Goal: Task Accomplishment & Management: Manage account settings

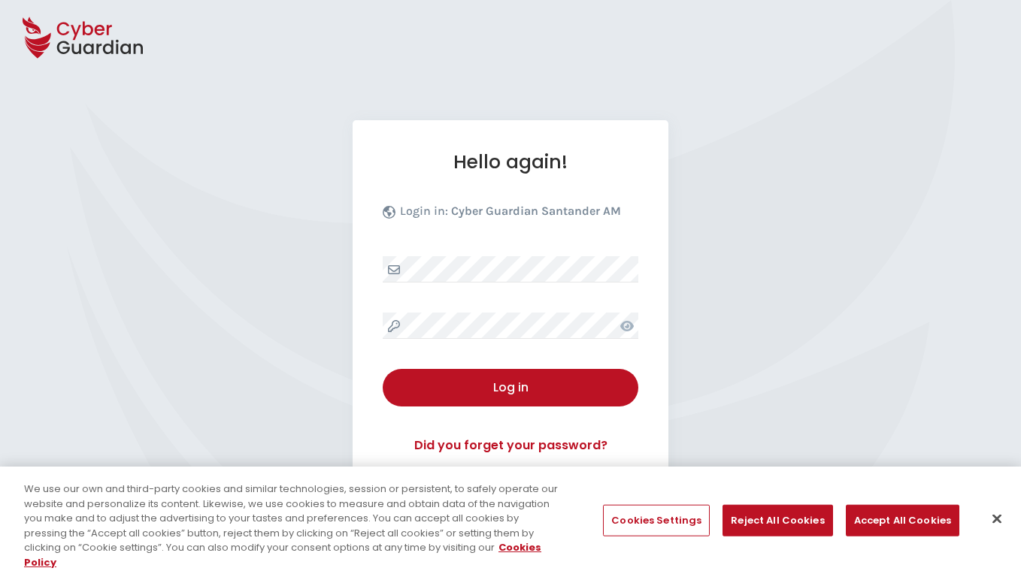
select select "English"
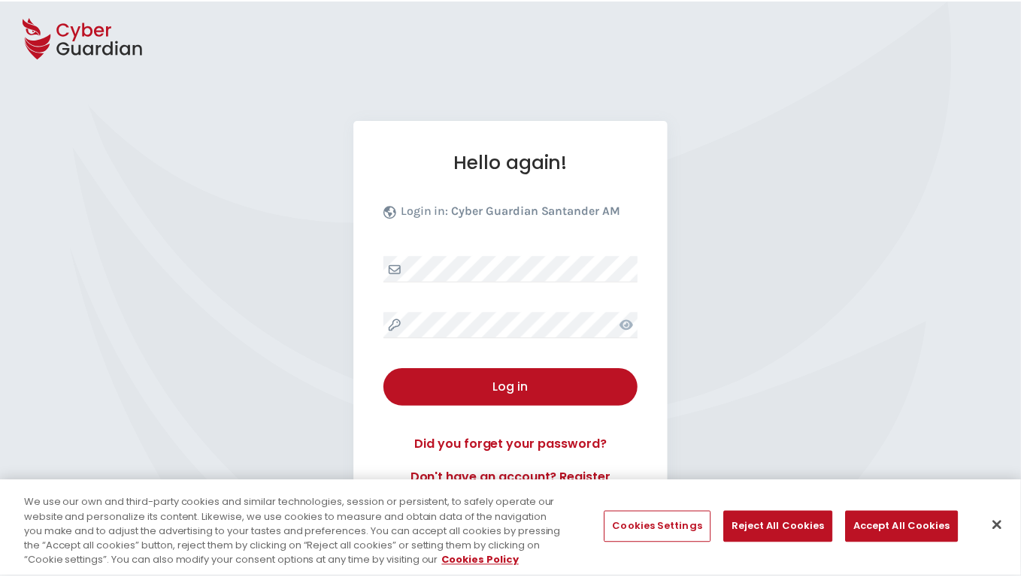
scroll to position [144, 0]
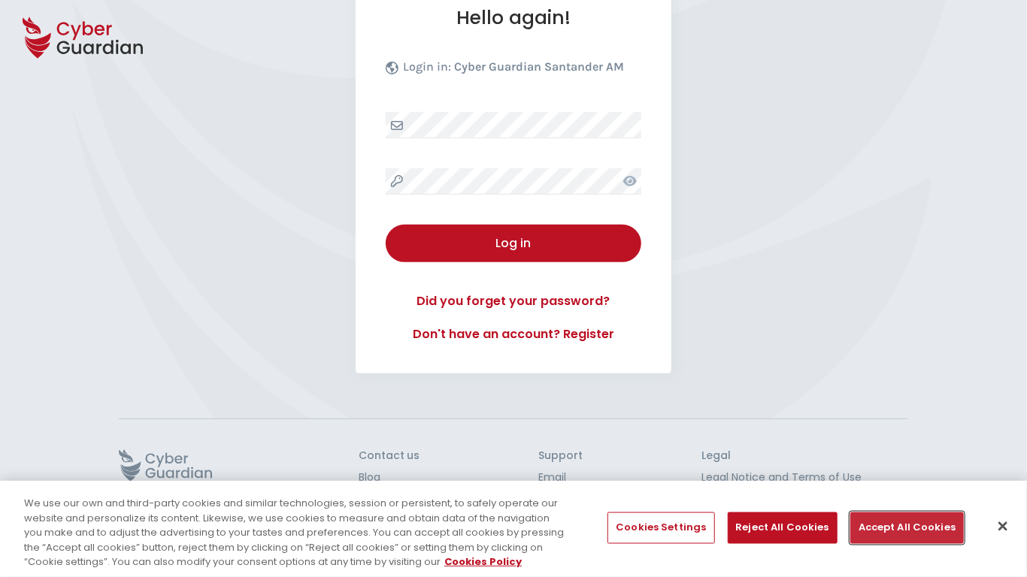
click at [902, 528] on button "Accept All Cookies" at bounding box center [907, 529] width 114 height 32
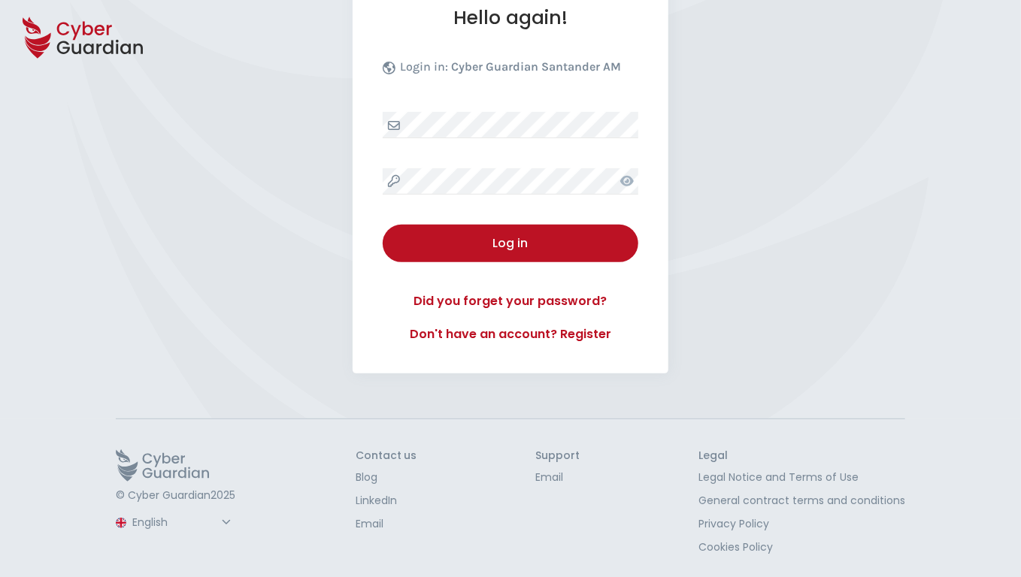
click at [383, 225] on button "Log in" at bounding box center [511, 244] width 256 height 38
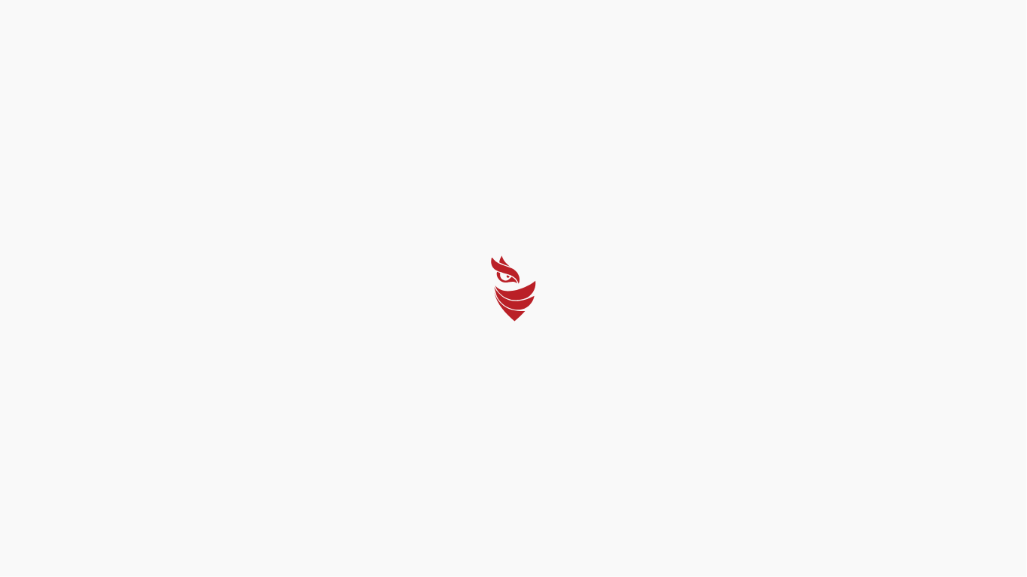
select select "Português (BR)"
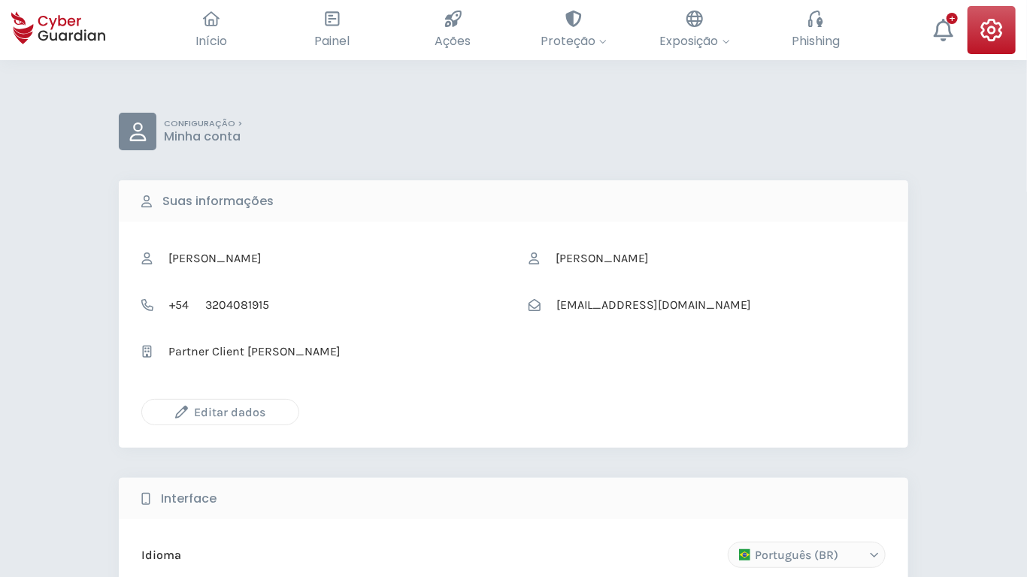
click at [181, 412] on icon "button" at bounding box center [181, 412] width 13 height 13
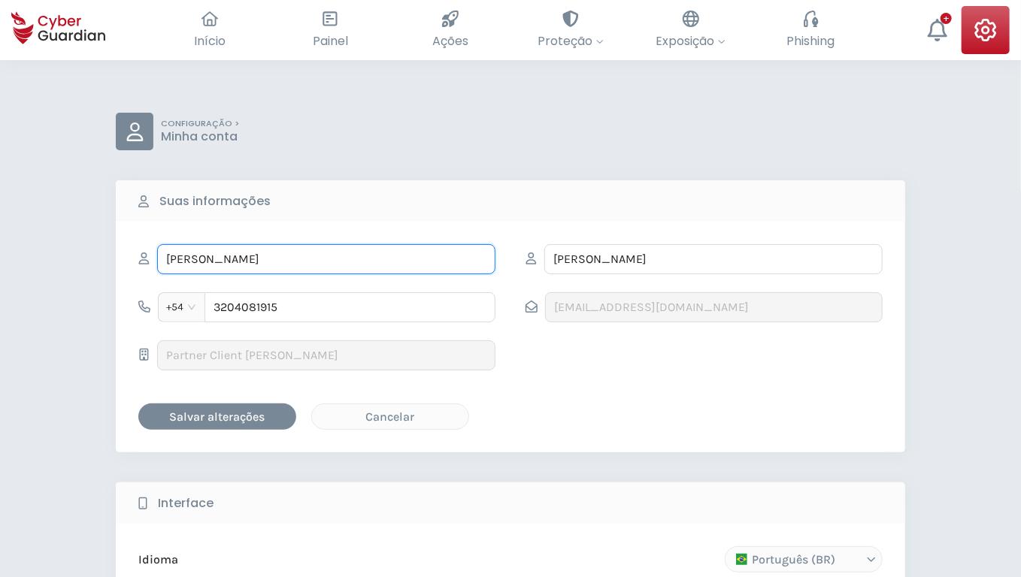
click at [326, 259] on input "JORDON" at bounding box center [326, 259] width 338 height 30
type input "Hulda"
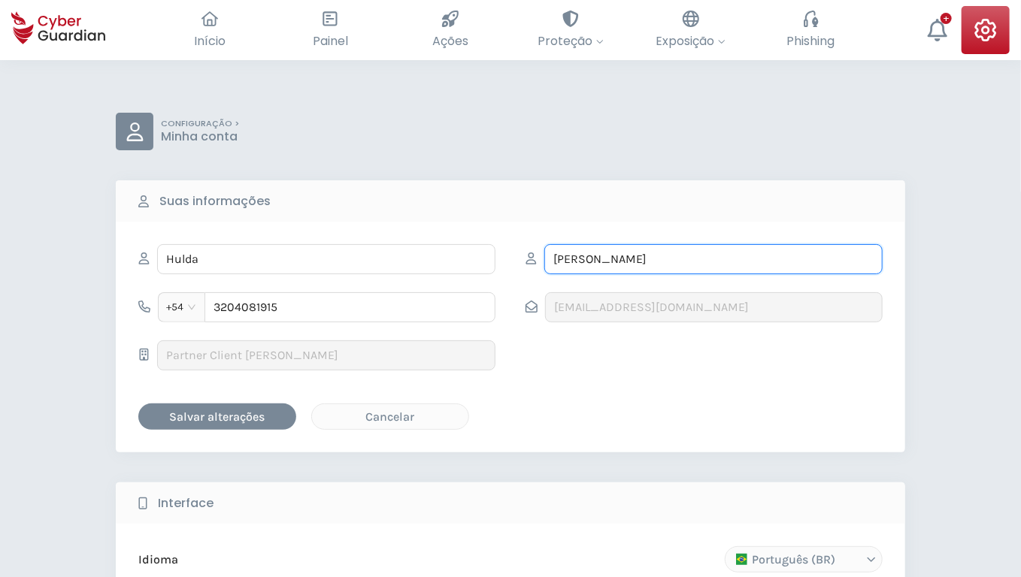
click at [713, 259] on input "MAGGIO" at bounding box center [713, 259] width 338 height 30
type input "Gottlieb"
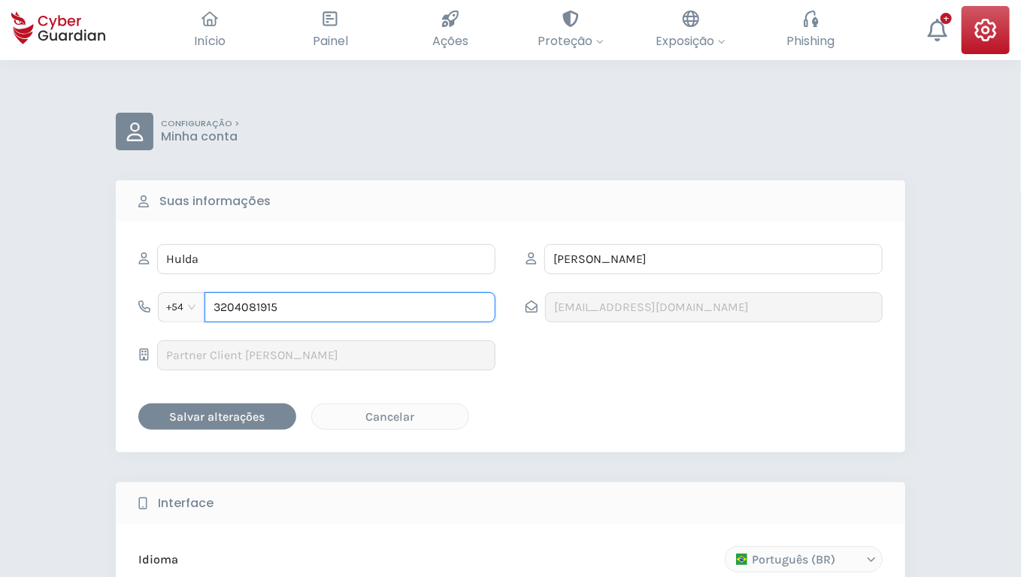
click at [350, 307] on input "3204081915" at bounding box center [349, 307] width 291 height 30
type input "3105236542"
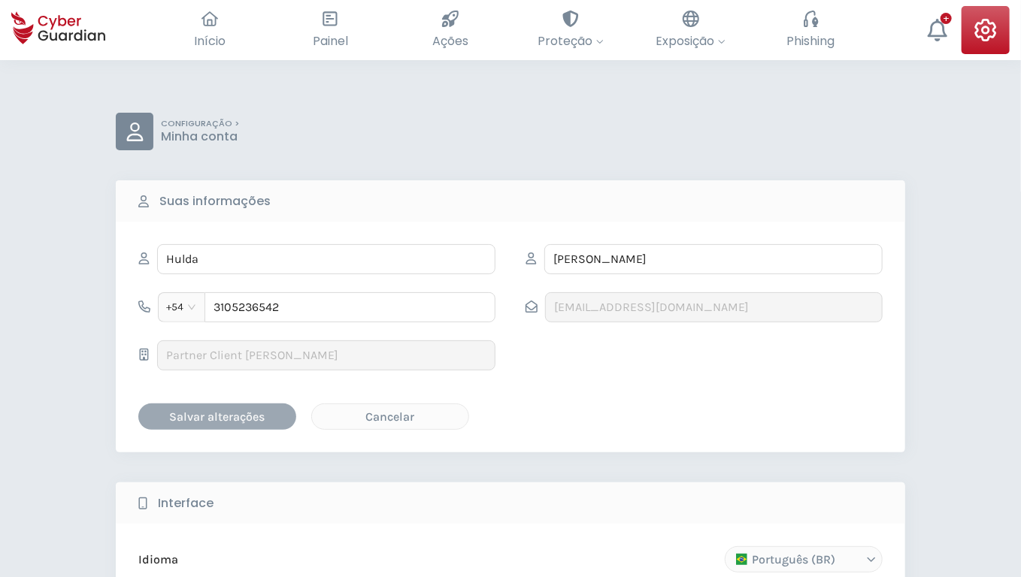
click at [217, 416] on div "Salvar alterações" at bounding box center [217, 416] width 135 height 19
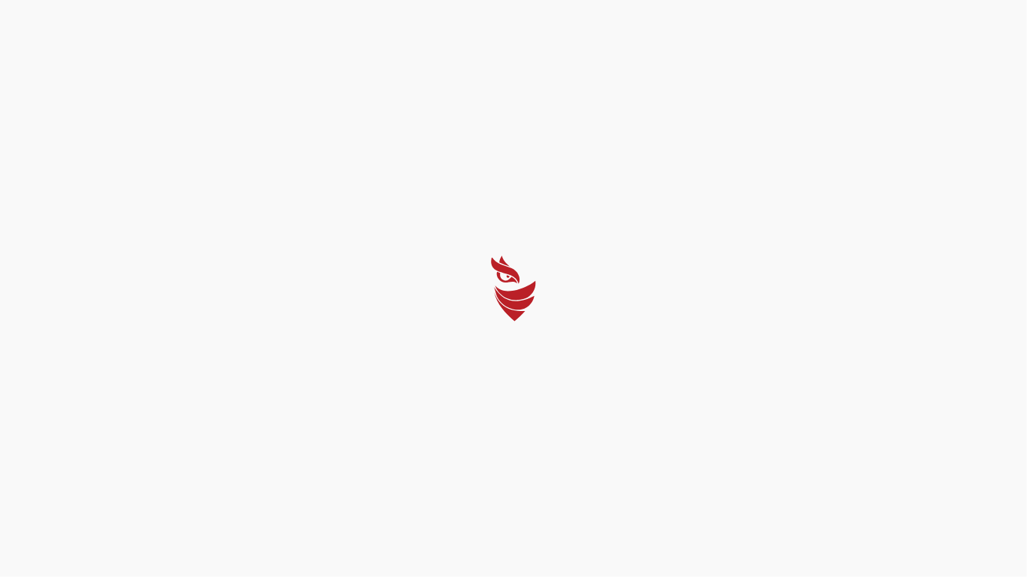
select select "Português (BR)"
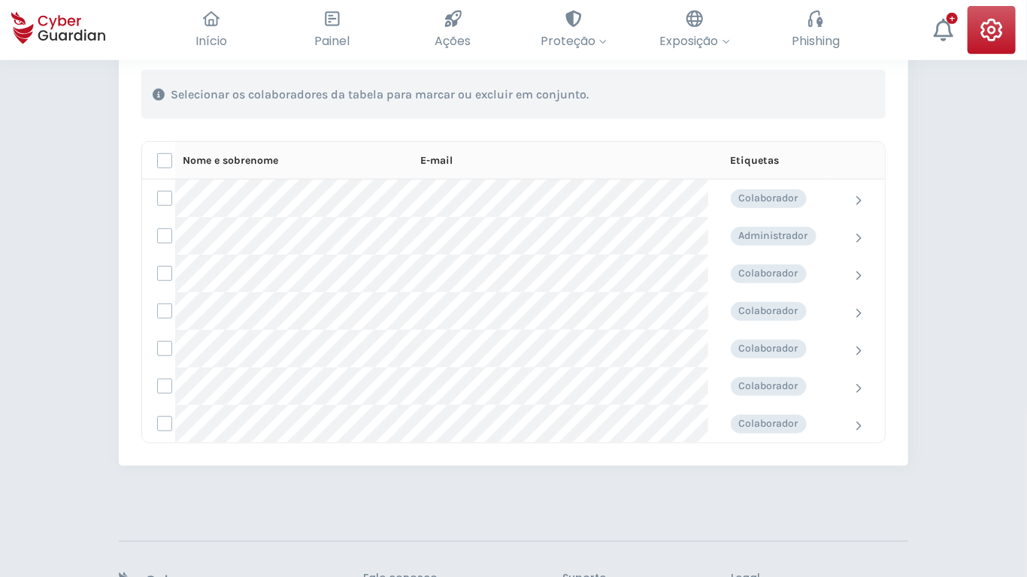
scroll to position [473, 0]
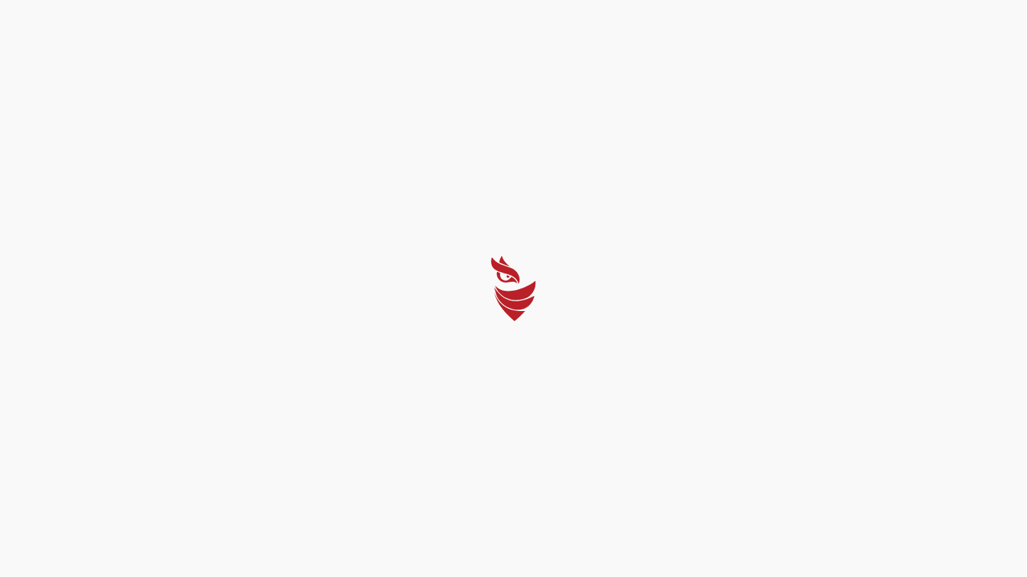
select select "Português (BR)"
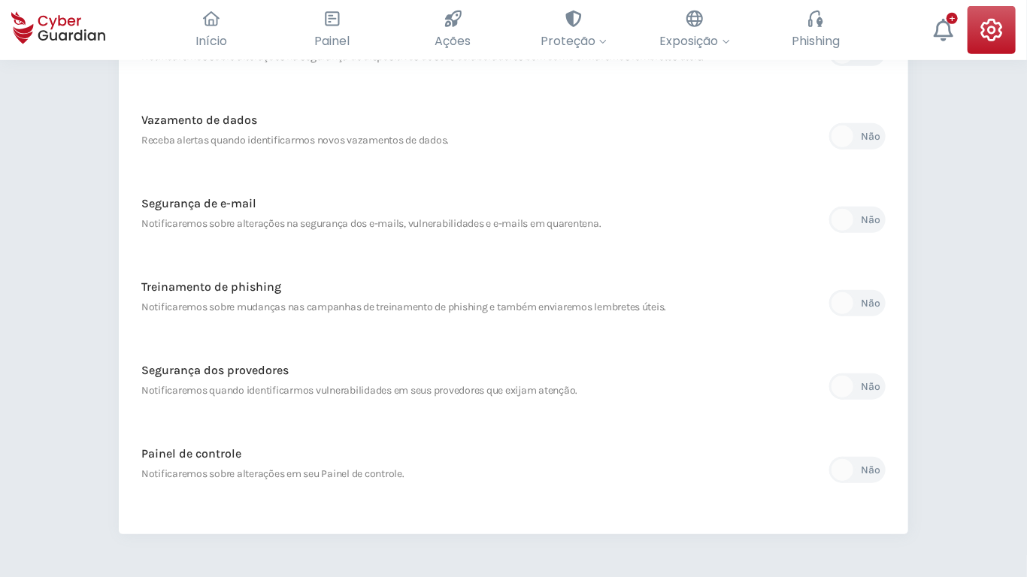
scroll to position [622, 0]
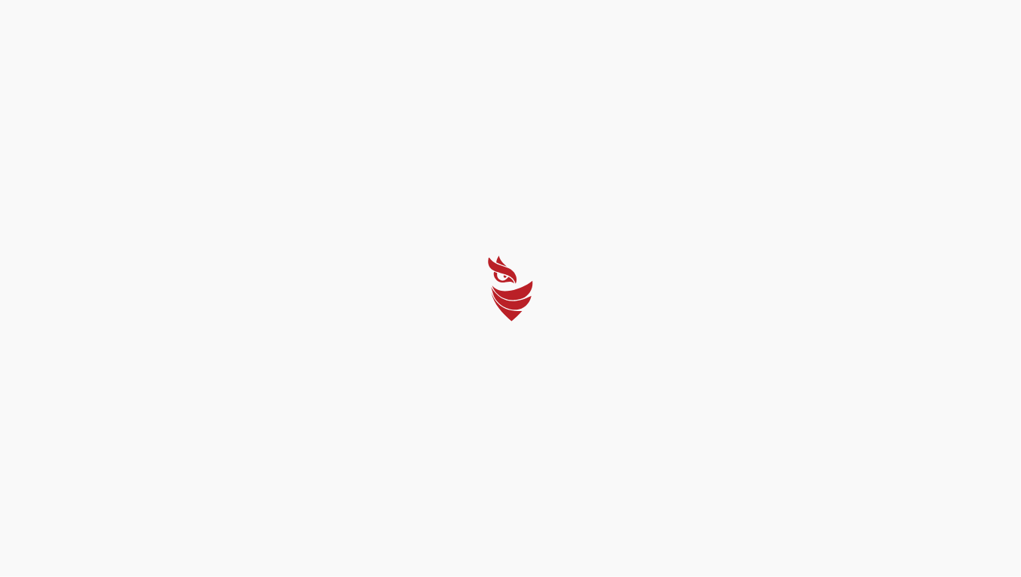
select select "Português (BR)"
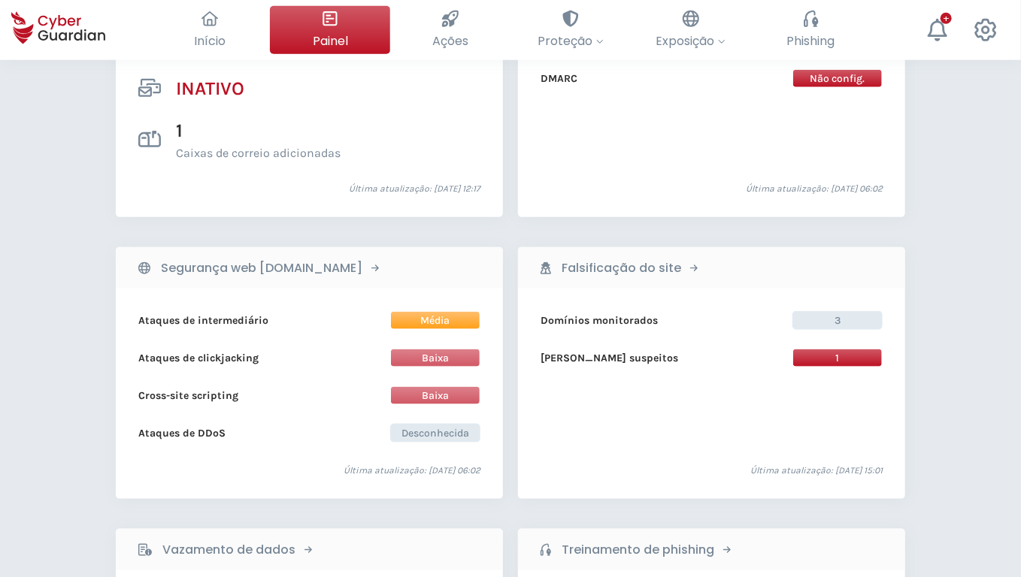
scroll to position [1358, 0]
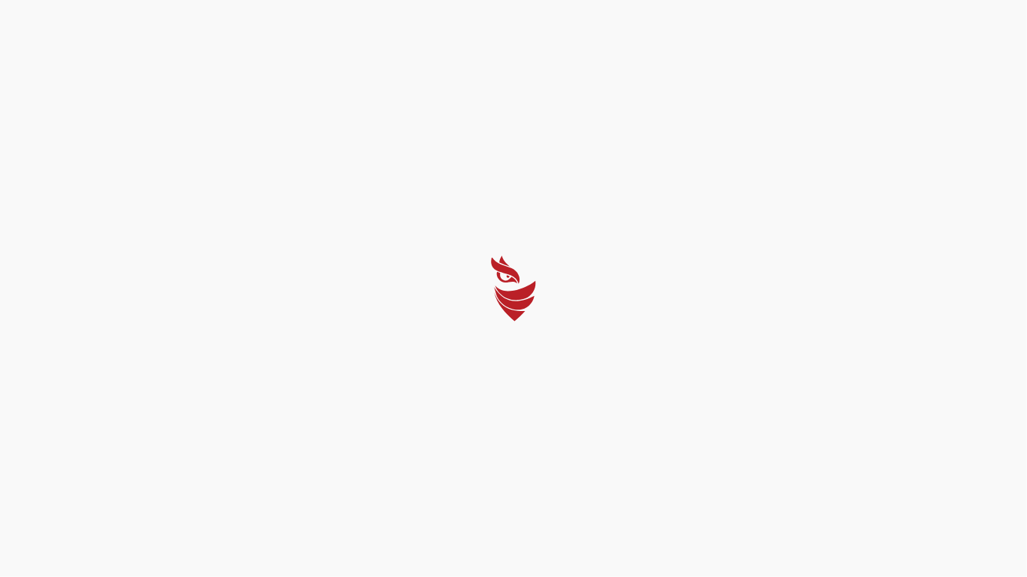
select select "Português (BR)"
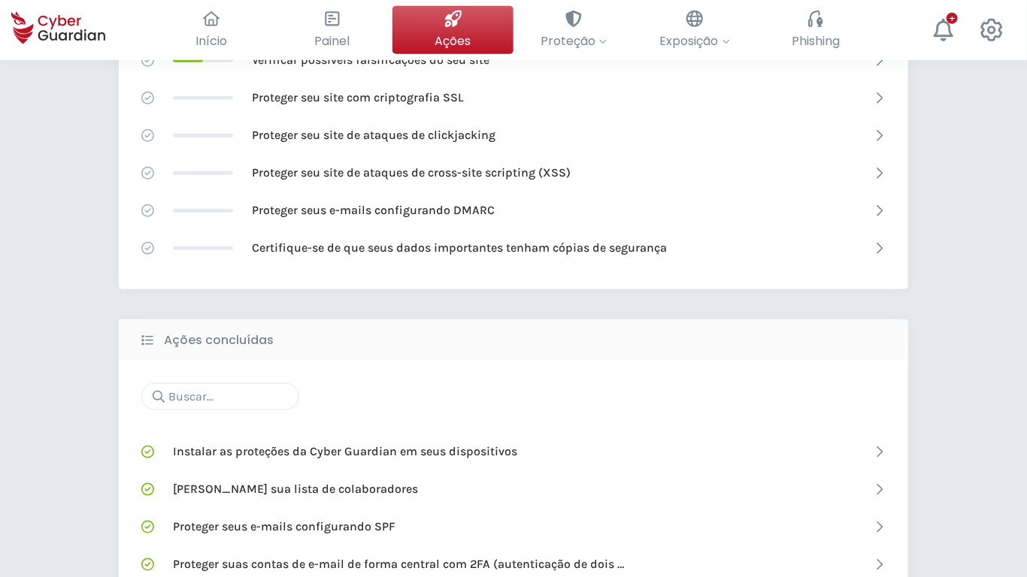
scroll to position [868, 0]
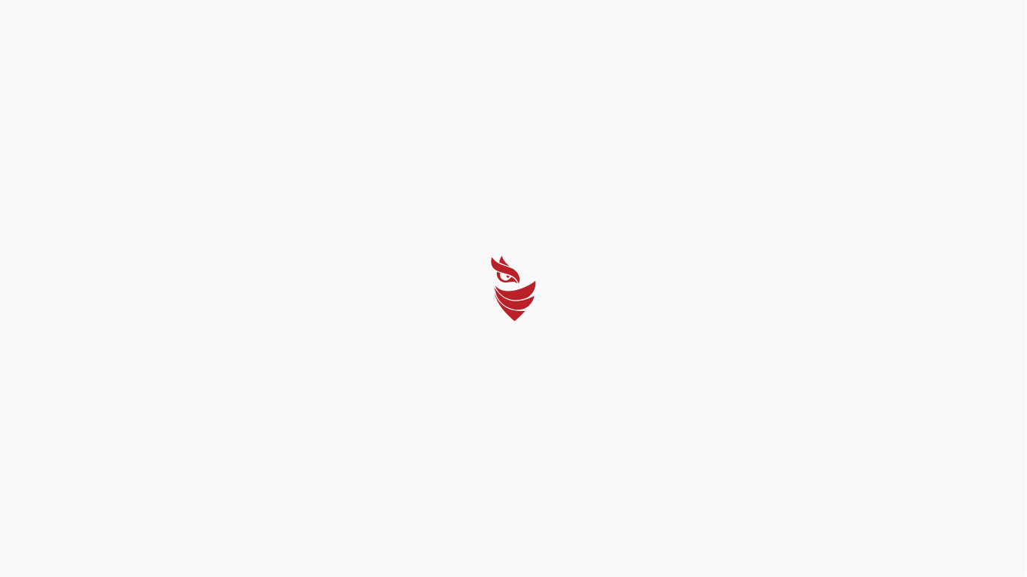
select select "Português (BR)"
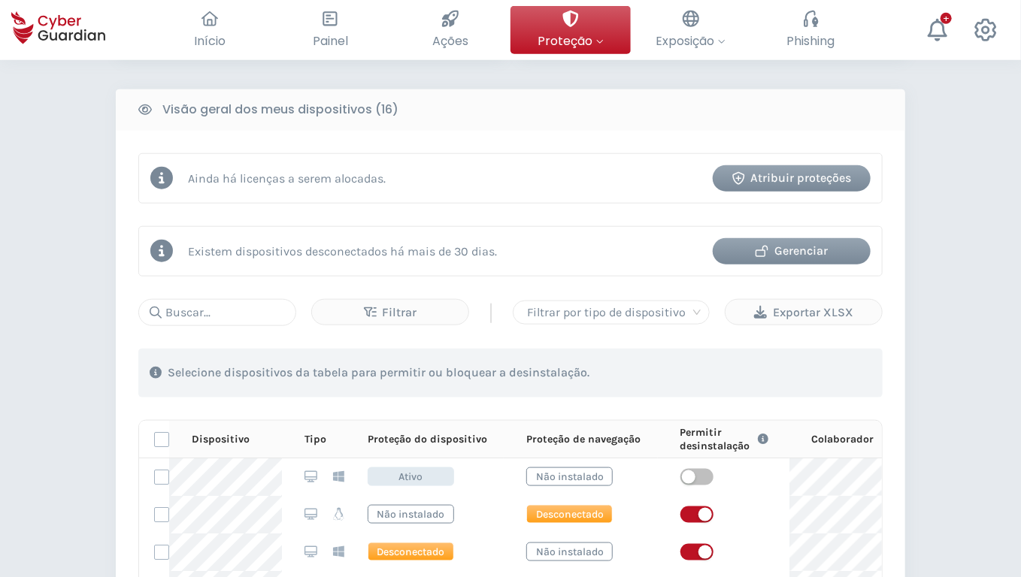
scroll to position [1190, 0]
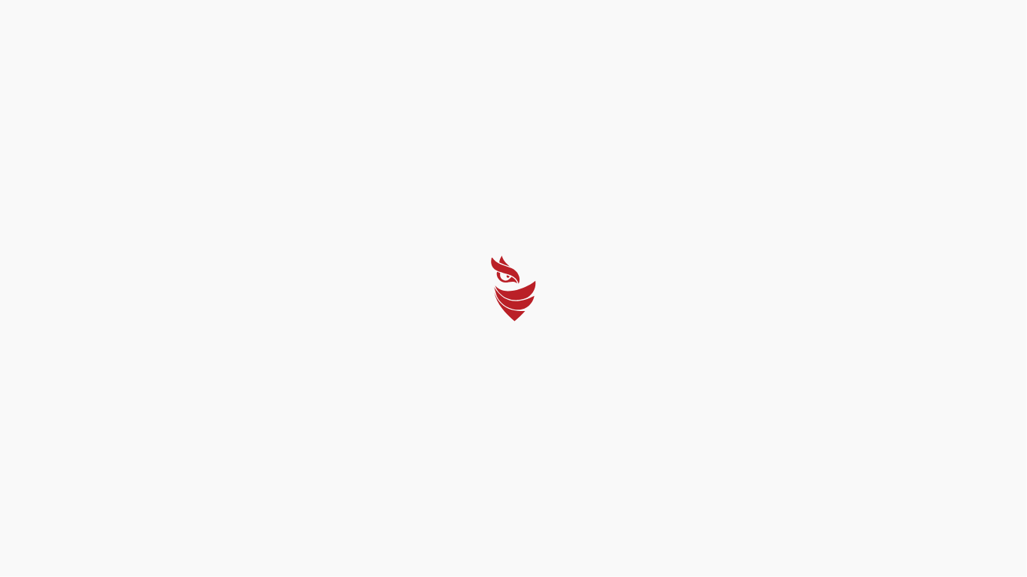
select select "Português (BR)"
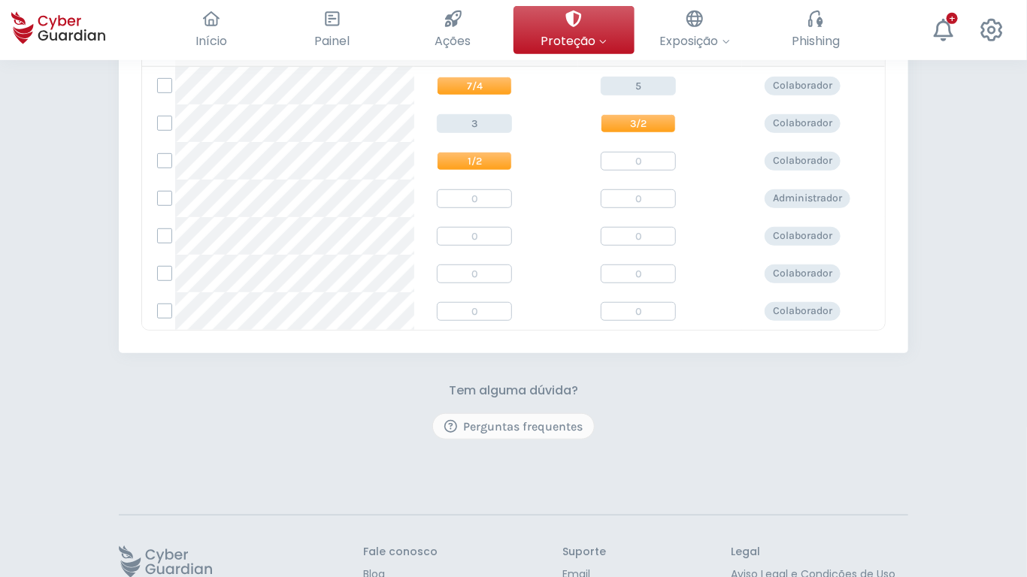
scroll to position [433, 0]
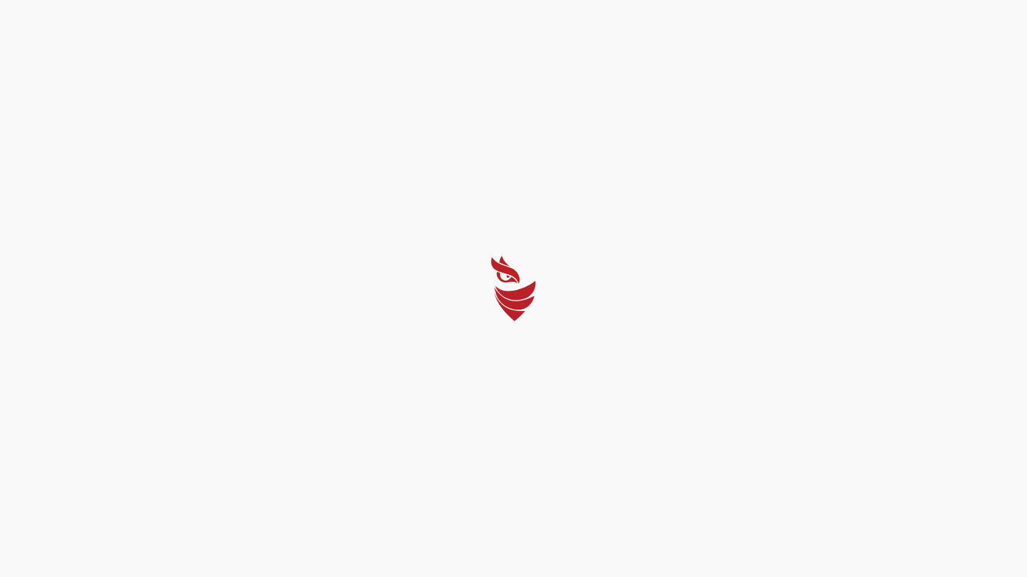
select select "Português (BR)"
